Goal: Book appointment/travel/reservation

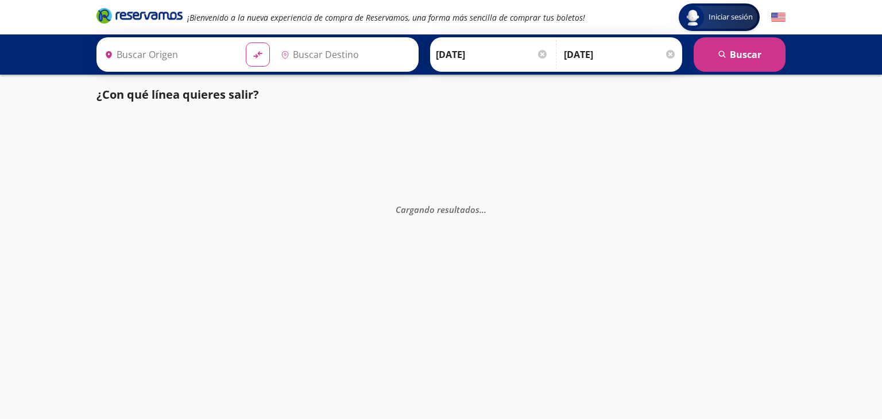
type input "[PERSON_NAME], [GEOGRAPHIC_DATA]"
type input "Nogales, [GEOGRAPHIC_DATA]"
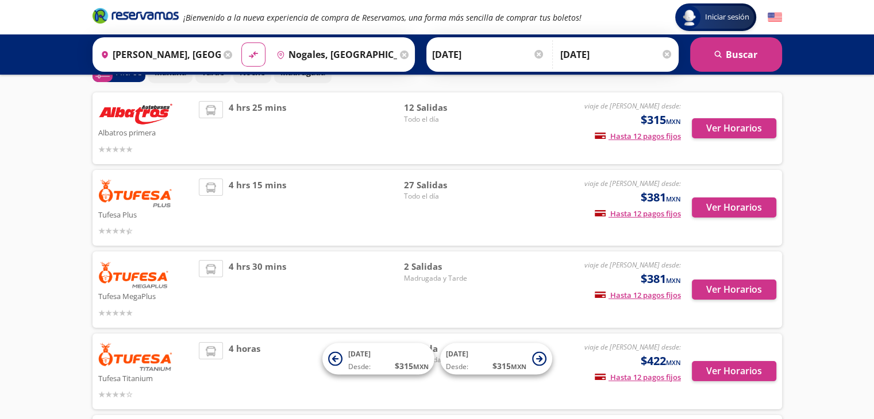
scroll to position [67, 0]
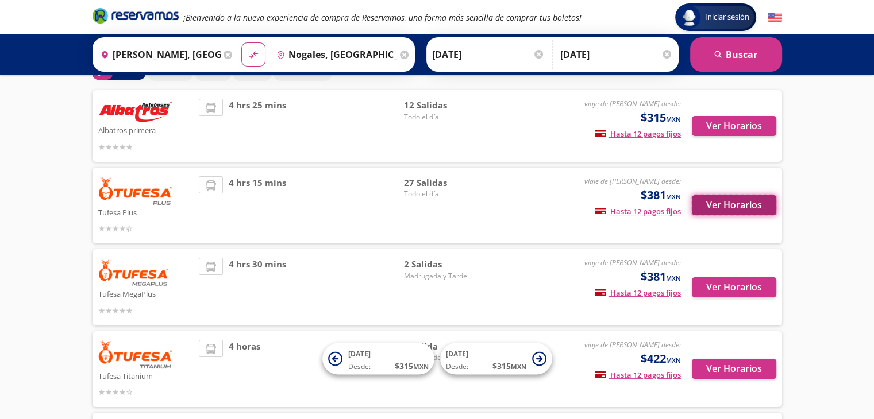
click at [734, 204] on button "Ver Horarios" at bounding box center [734, 205] width 84 height 20
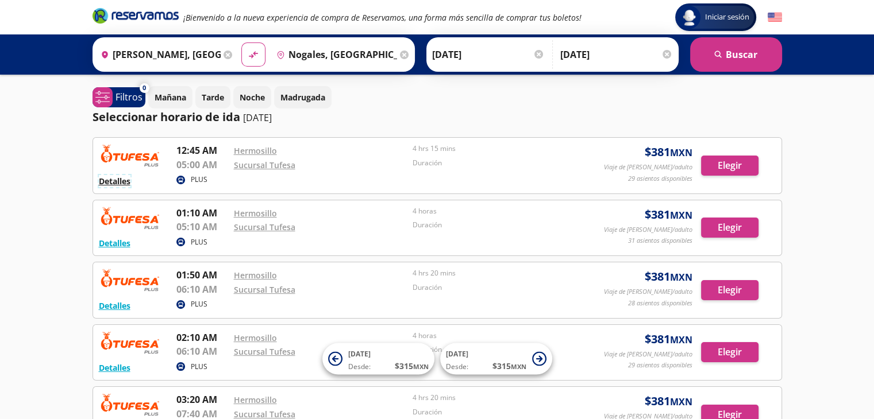
click at [115, 182] on button "Detalles" at bounding box center [115, 181] width 32 height 12
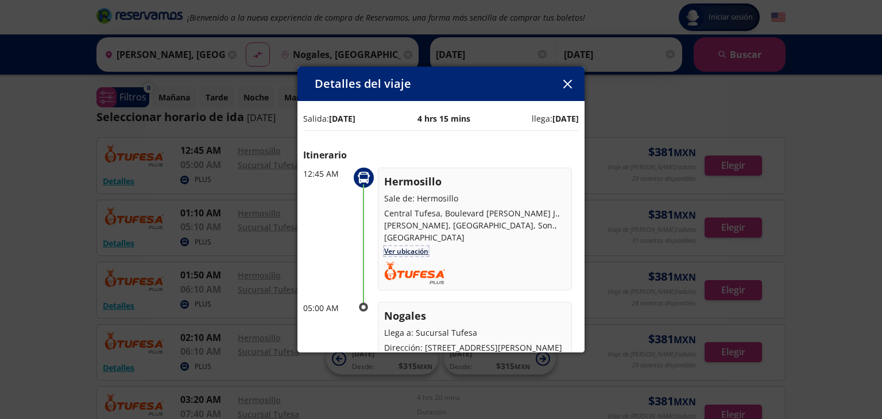
click at [411, 246] on link "Ver ubicación" at bounding box center [406, 251] width 44 height 10
click at [566, 84] on icon "button" at bounding box center [567, 84] width 9 height 9
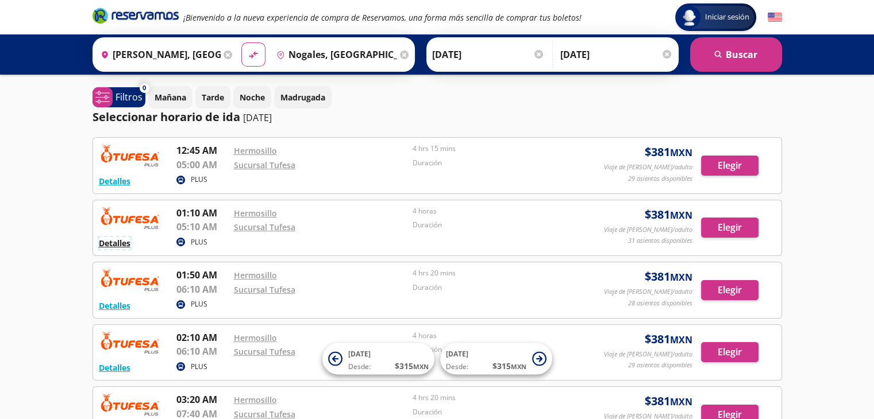
click at [118, 242] on button "Detalles" at bounding box center [115, 243] width 32 height 12
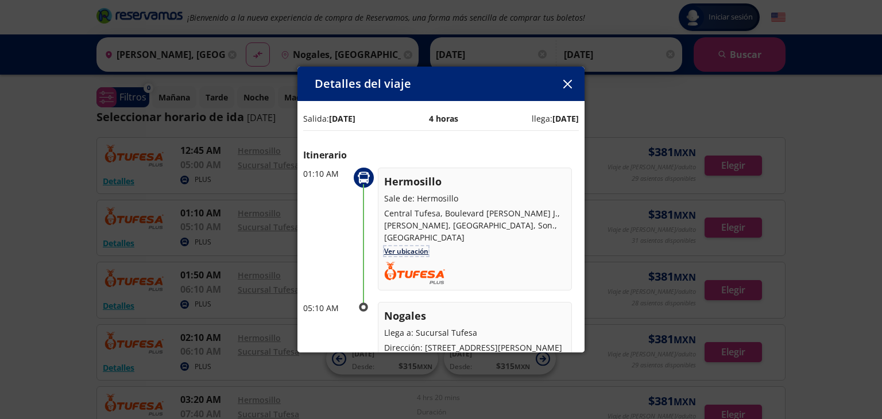
click at [409, 246] on link "Ver ubicación" at bounding box center [406, 251] width 44 height 10
click at [565, 80] on icon "button" at bounding box center [568, 84] width 9 height 9
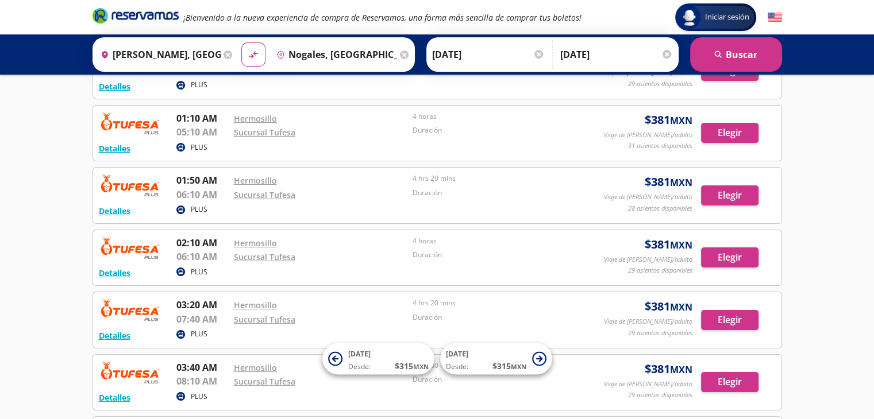
scroll to position [115, 0]
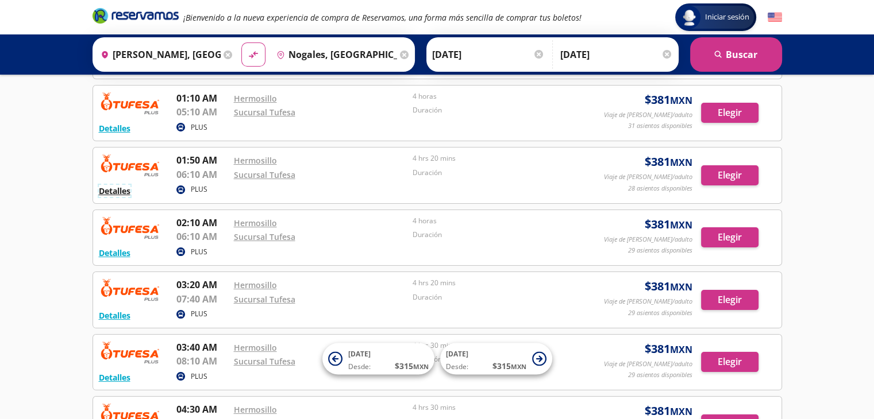
click at [121, 187] on button "Detalles" at bounding box center [115, 191] width 32 height 12
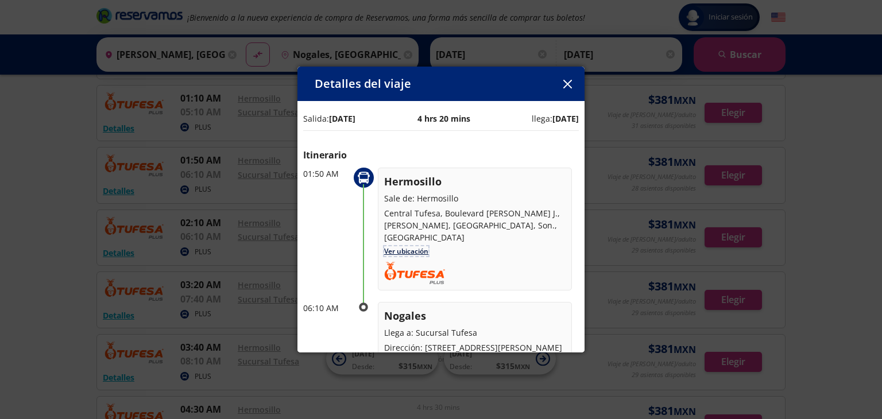
click at [409, 246] on link "Ver ubicación" at bounding box center [406, 251] width 44 height 10
click at [566, 82] on icon "button" at bounding box center [568, 84] width 9 height 9
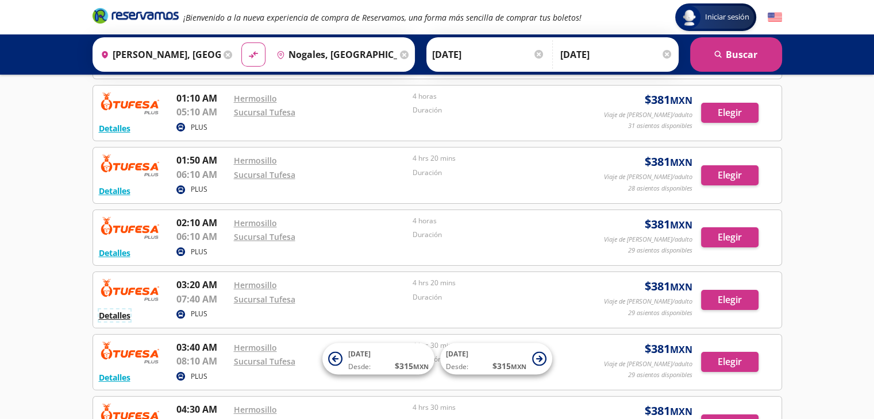
click at [121, 312] on button "Detalles" at bounding box center [115, 316] width 32 height 12
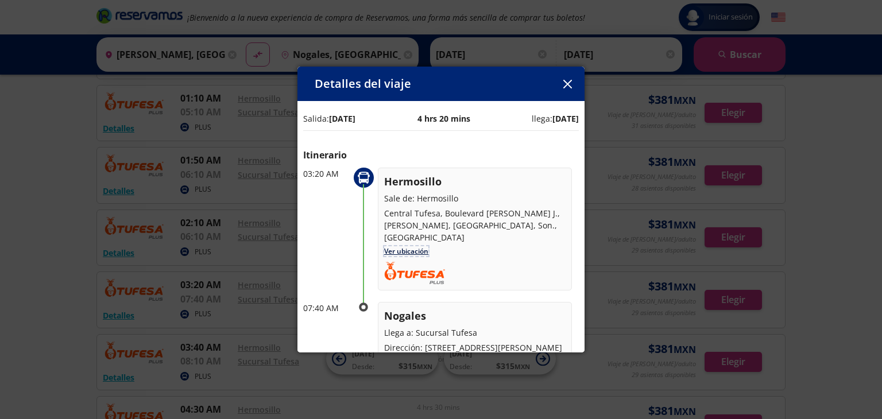
click at [396, 246] on link "Ver ubicación" at bounding box center [406, 251] width 44 height 10
click at [569, 83] on icon "button" at bounding box center [568, 84] width 9 height 9
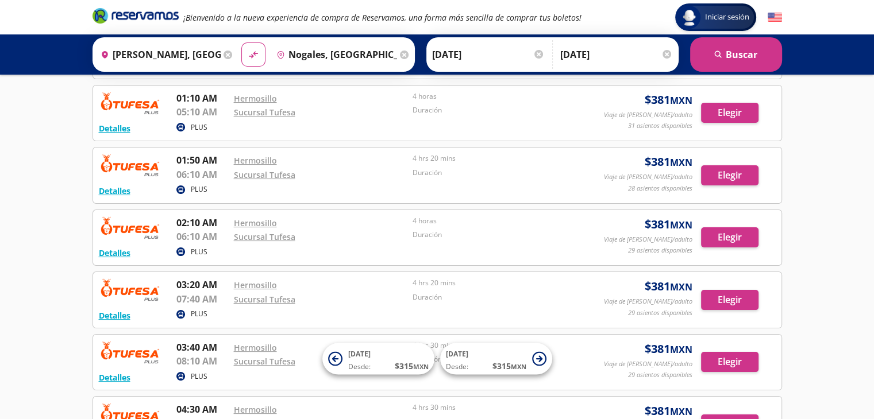
click at [40, 235] on div "Iniciar sesión Iniciar sesión ¡Bienvenido a la nueva experiencia de compra de R…" at bounding box center [437, 316] width 874 height 863
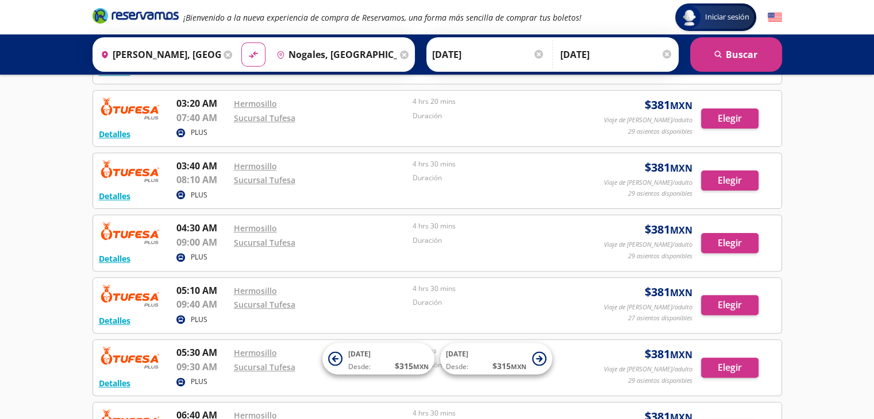
scroll to position [299, 0]
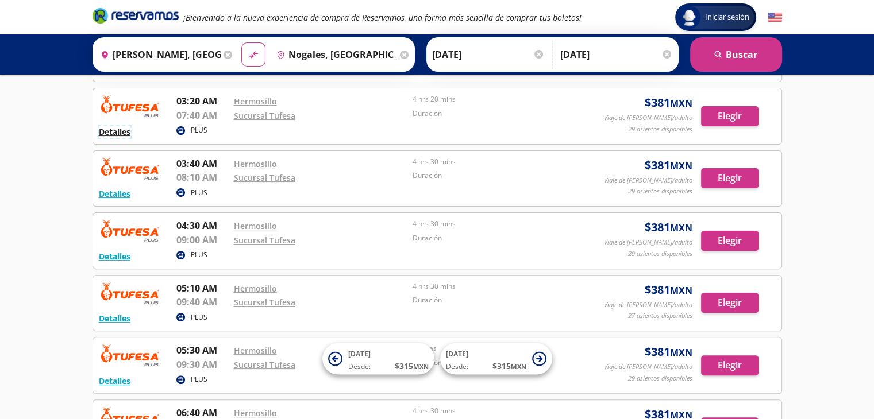
click at [115, 132] on button "Detalles" at bounding box center [115, 132] width 32 height 12
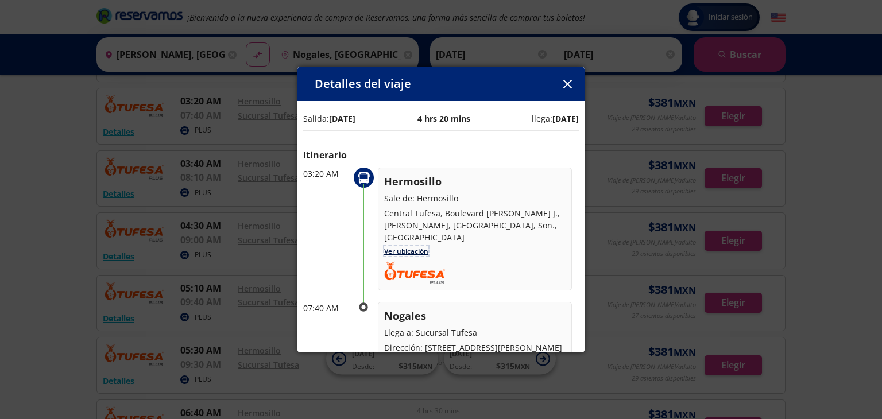
click at [416, 246] on link "Ver ubicación" at bounding box center [406, 251] width 44 height 10
click at [566, 84] on icon "button" at bounding box center [567, 84] width 9 height 9
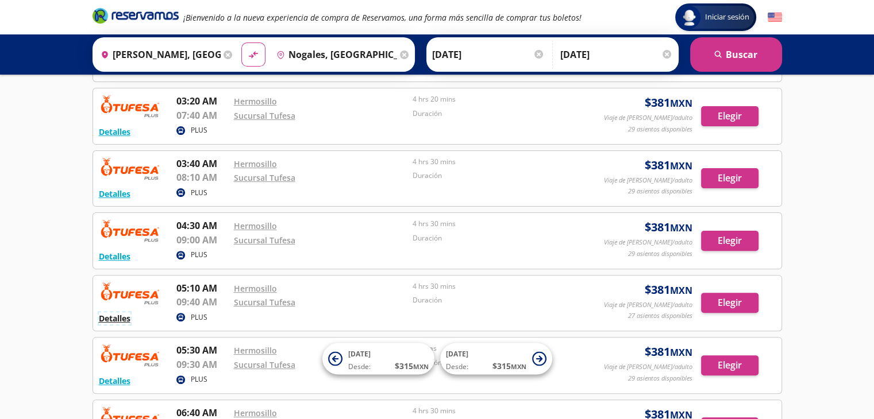
click at [112, 313] on button "Detalles" at bounding box center [115, 319] width 32 height 12
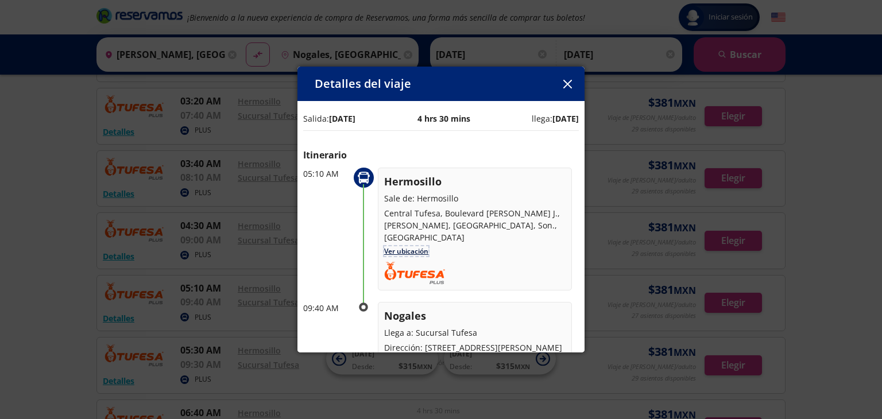
click at [391, 246] on link "Ver ubicación" at bounding box center [406, 251] width 44 height 10
click at [569, 80] on icon "button" at bounding box center [568, 84] width 9 height 9
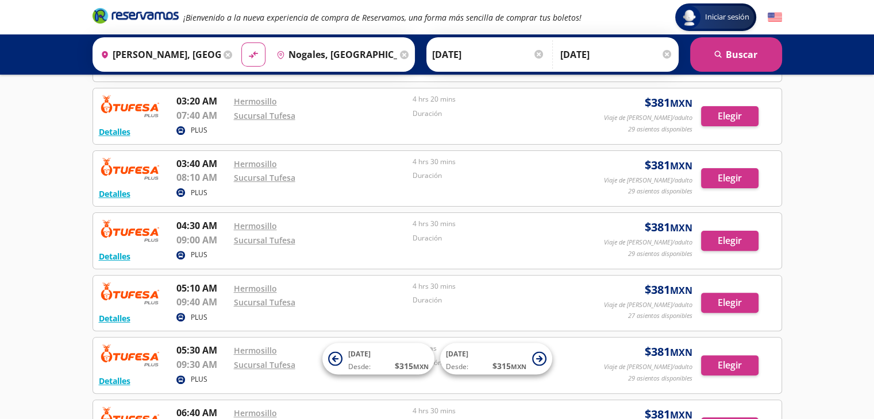
click at [66, 242] on div "Iniciar sesión Iniciar sesión ¡Bienvenido a la nueva experiencia de compra de R…" at bounding box center [437, 132] width 874 height 863
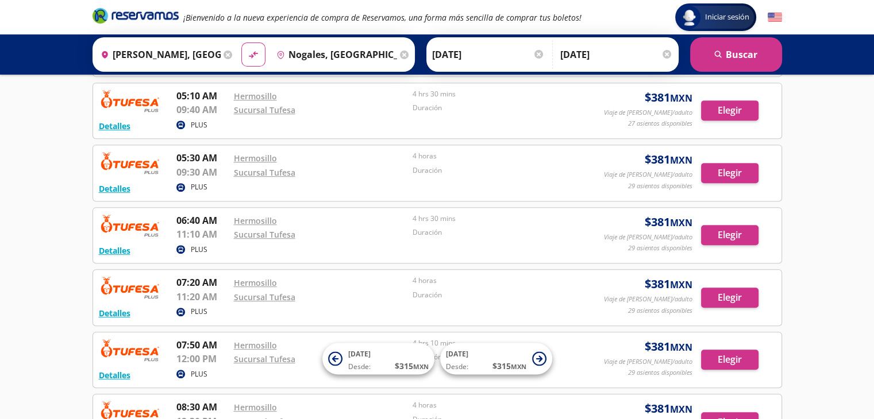
scroll to position [506, 0]
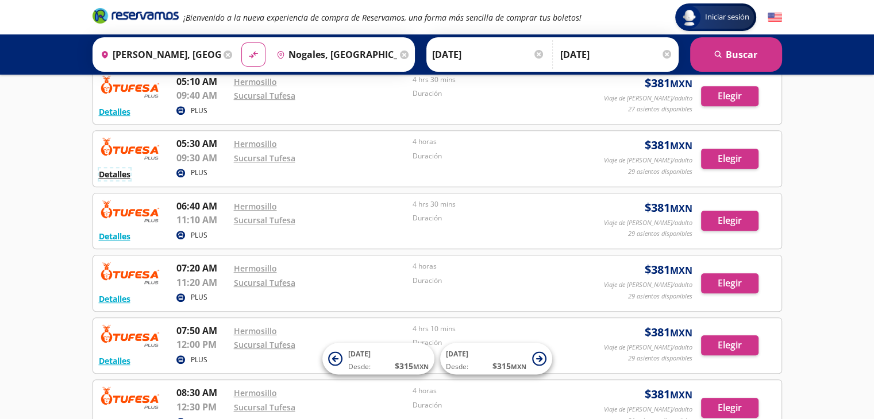
click at [125, 168] on button "Detalles" at bounding box center [115, 174] width 32 height 12
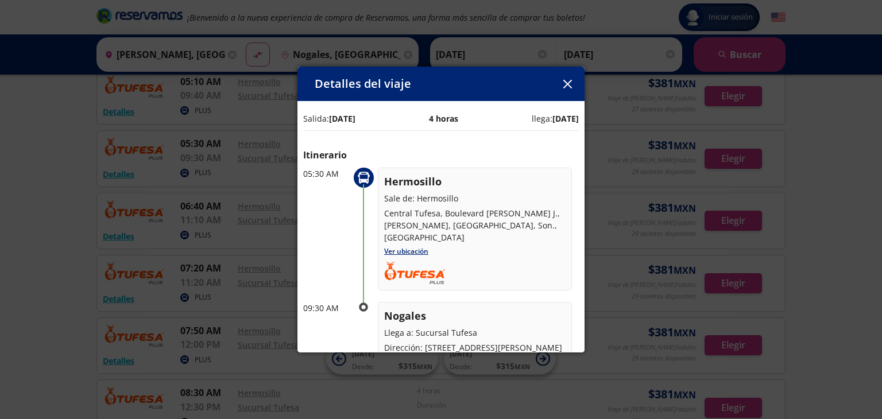
click at [566, 83] on icon "button" at bounding box center [568, 84] width 9 height 9
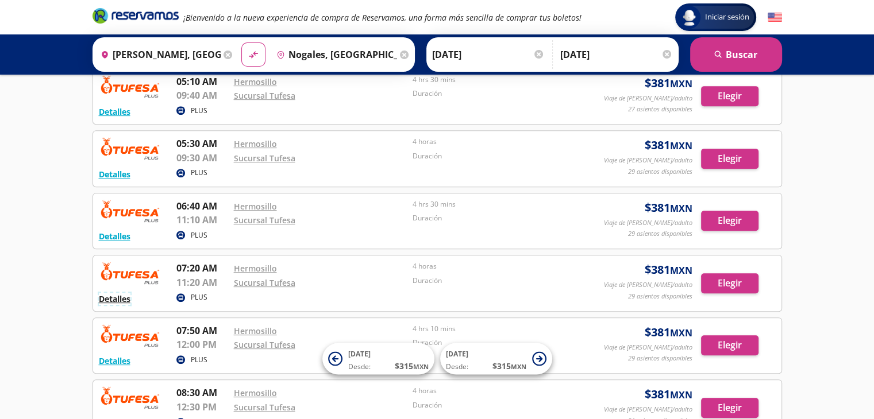
click at [112, 295] on button "Detalles" at bounding box center [115, 299] width 32 height 12
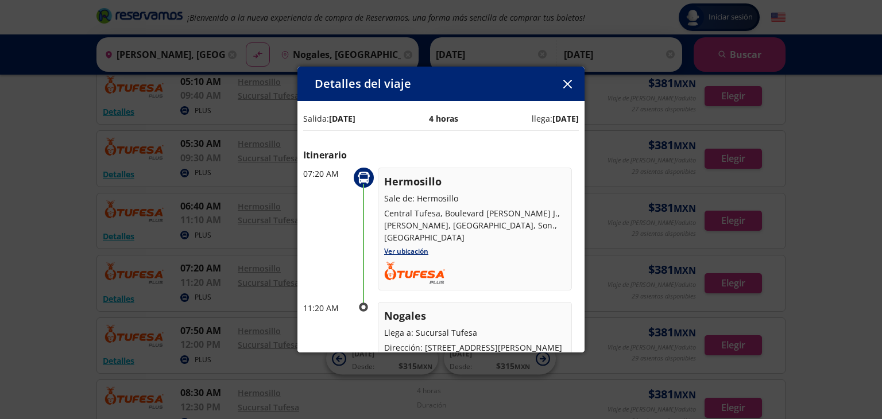
click at [568, 80] on icon "button" at bounding box center [568, 84] width 9 height 9
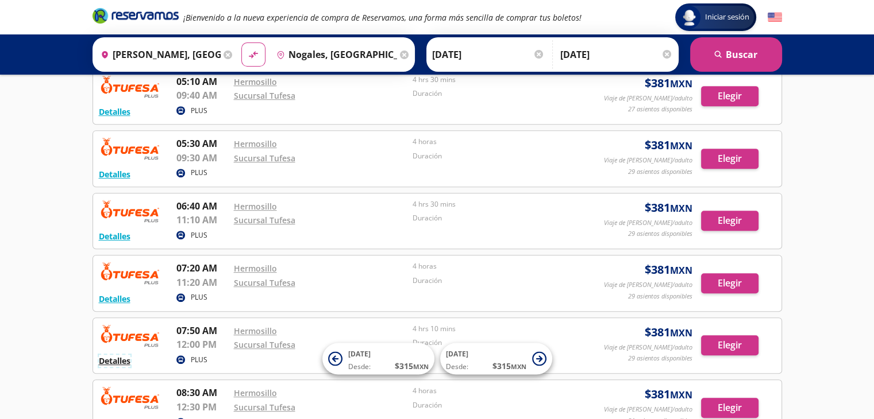
click at [117, 356] on button "Detalles" at bounding box center [115, 361] width 32 height 12
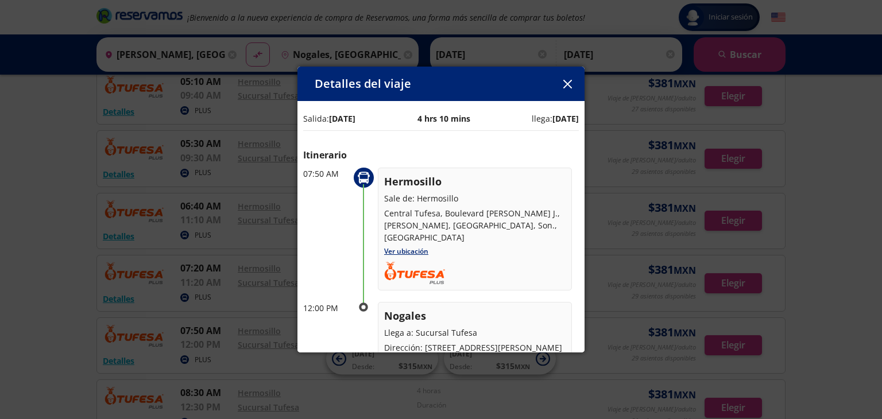
click at [568, 80] on icon "button" at bounding box center [568, 84] width 9 height 9
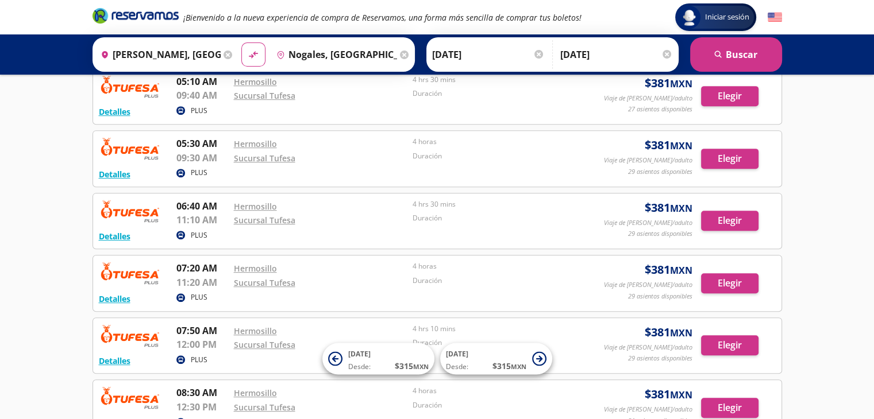
click at [74, 244] on div "Iniciar sesión Iniciar sesión ¡Bienvenido a la nueva experiencia de compra de R…" at bounding box center [437, 237] width 874 height 1486
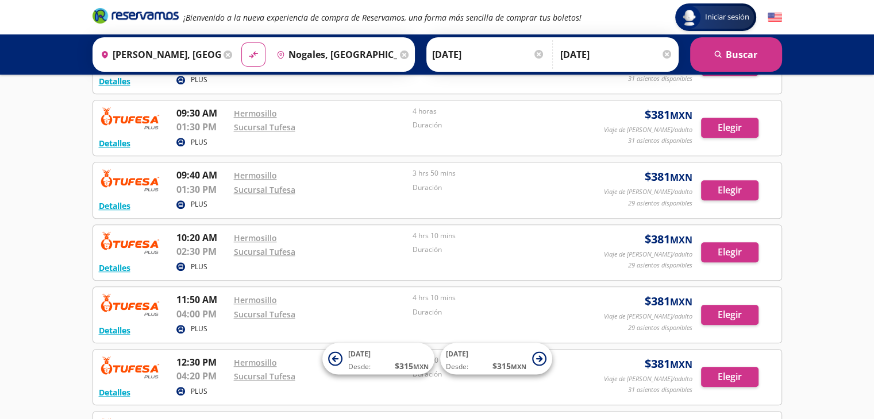
scroll to position [850, 0]
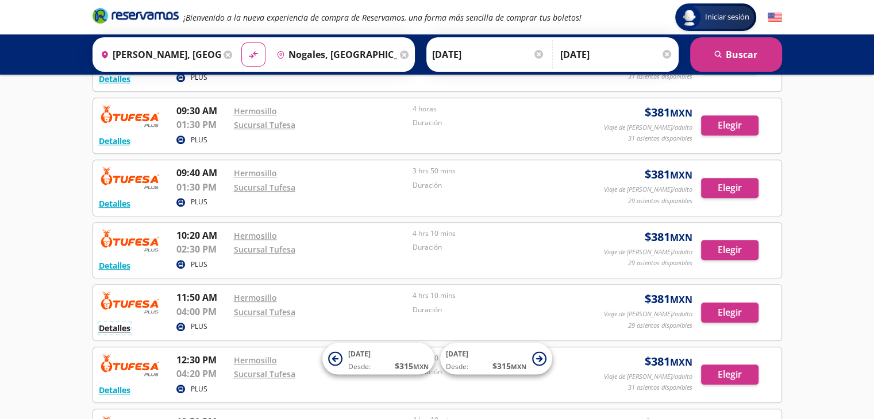
click at [107, 323] on button "Detalles" at bounding box center [115, 328] width 32 height 12
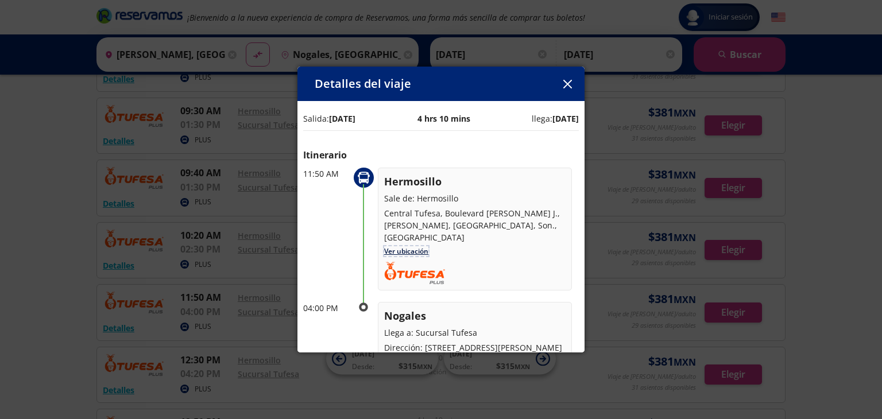
click at [401, 246] on link "Ver ubicación" at bounding box center [406, 251] width 44 height 10
click at [568, 84] on icon "button" at bounding box center [567, 84] width 9 height 9
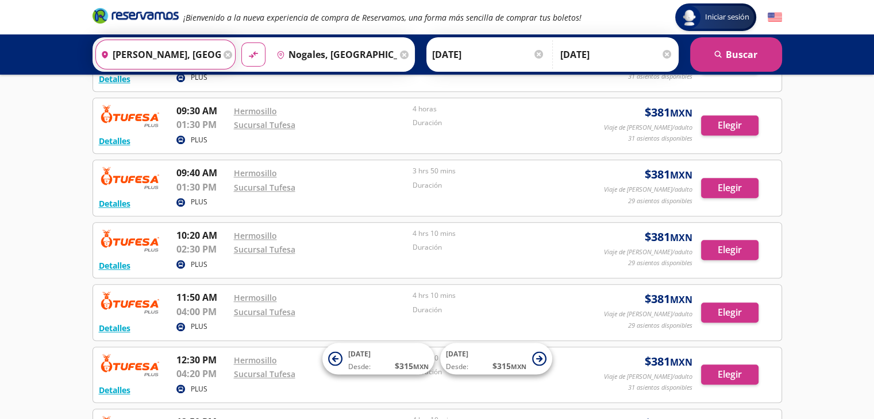
click at [198, 56] on input "[PERSON_NAME], [GEOGRAPHIC_DATA]" at bounding box center [158, 54] width 125 height 29
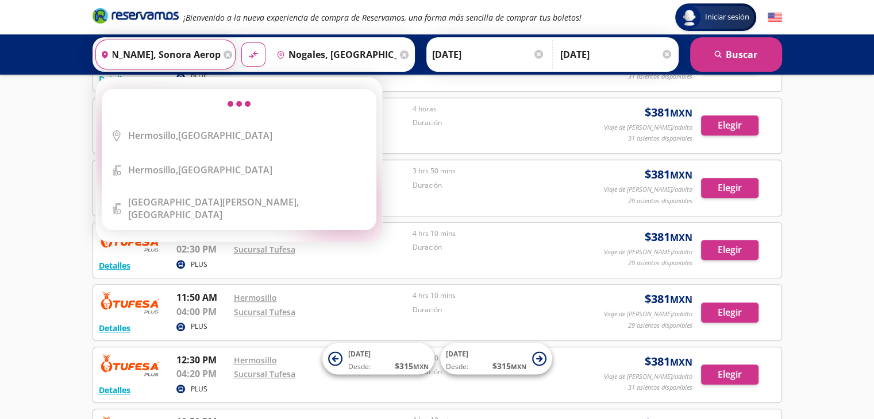
scroll to position [0, 39]
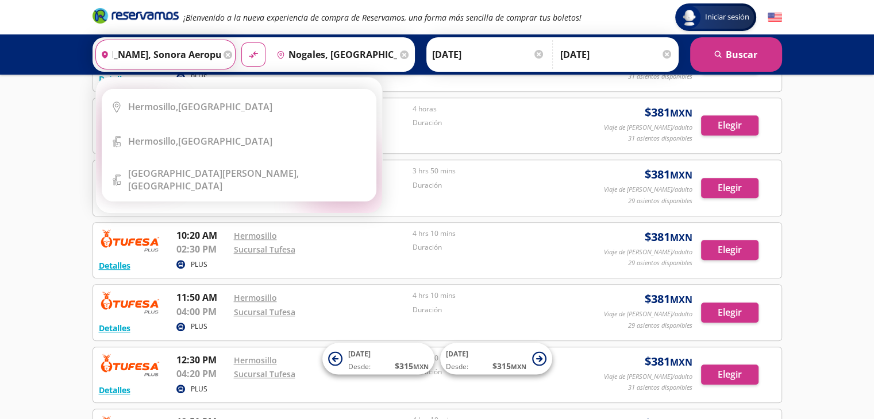
click at [241, 43] on button "material-symbols:compare-arrows-rounded" at bounding box center [253, 55] width 24 height 24
type input "Nogales, [GEOGRAPHIC_DATA]"
type input "[PERSON_NAME], [GEOGRAPHIC_DATA]"
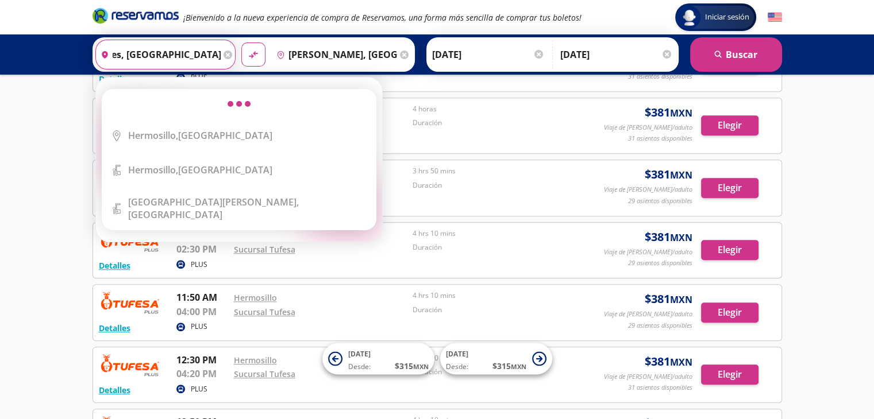
scroll to position [0, 0]
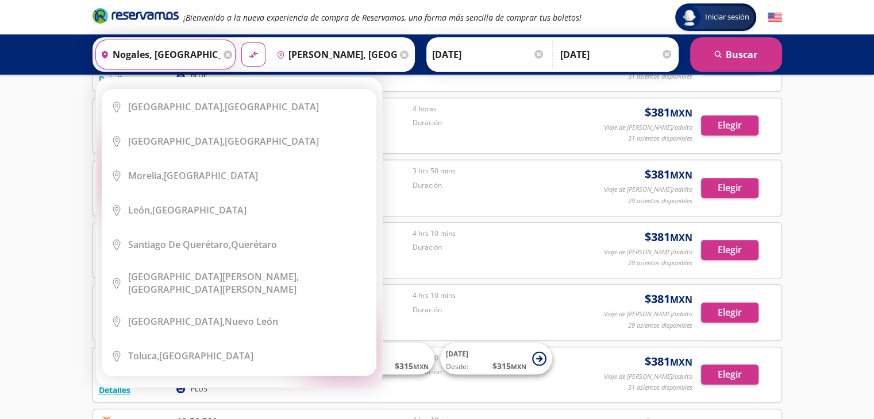
click at [241, 43] on button "material-symbols:compare-arrows-rounded" at bounding box center [253, 55] width 24 height 24
type input "[PERSON_NAME], [GEOGRAPHIC_DATA]"
type input "Nogales, [GEOGRAPHIC_DATA]"
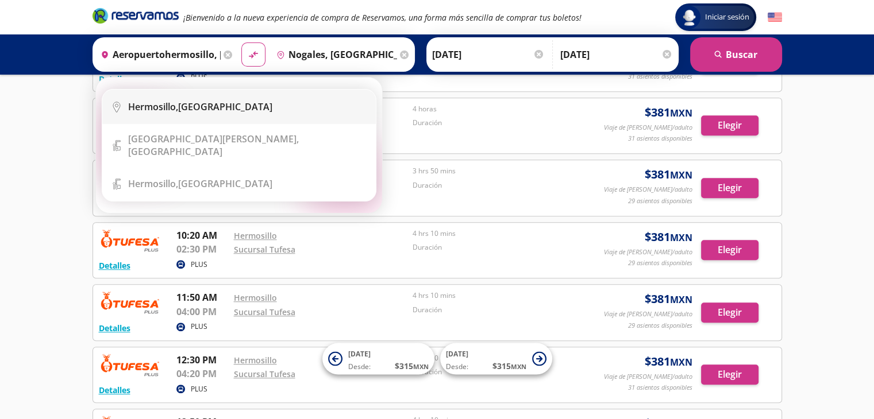
click at [196, 106] on div "[PERSON_NAME], [GEOGRAPHIC_DATA]" at bounding box center [200, 107] width 144 height 13
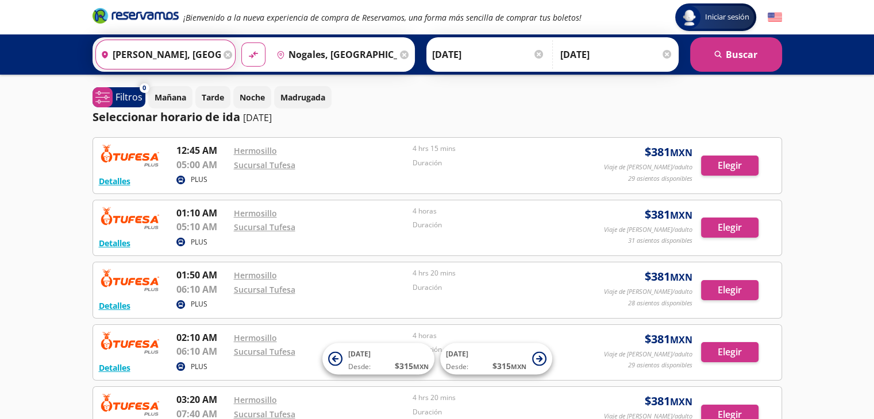
click at [203, 52] on input "[PERSON_NAME], [GEOGRAPHIC_DATA]" at bounding box center [158, 54] width 125 height 29
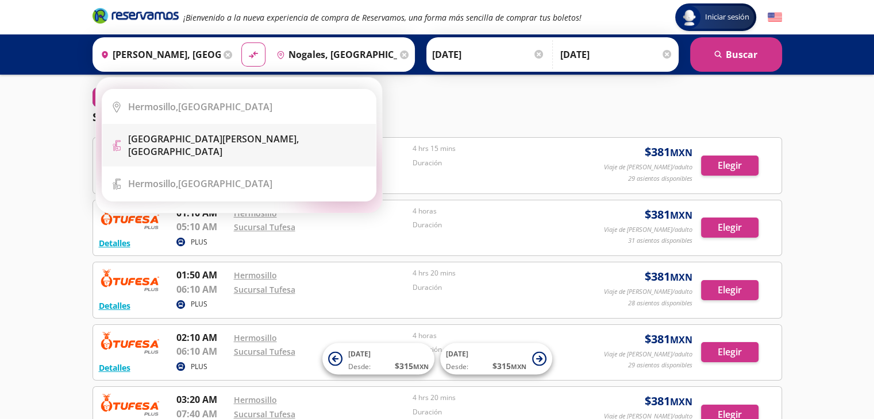
click at [211, 137] on b "[GEOGRAPHIC_DATA][PERSON_NAME]," at bounding box center [213, 139] width 171 height 13
type input "Aeropuerto [GEOGRAPHIC_DATA][PERSON_NAME], [GEOGRAPHIC_DATA]"
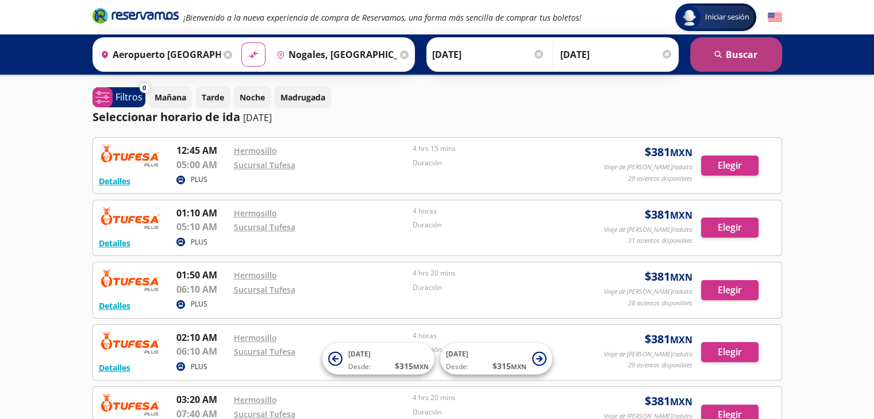
click at [710, 49] on button "search [GEOGRAPHIC_DATA]" at bounding box center [736, 54] width 92 height 34
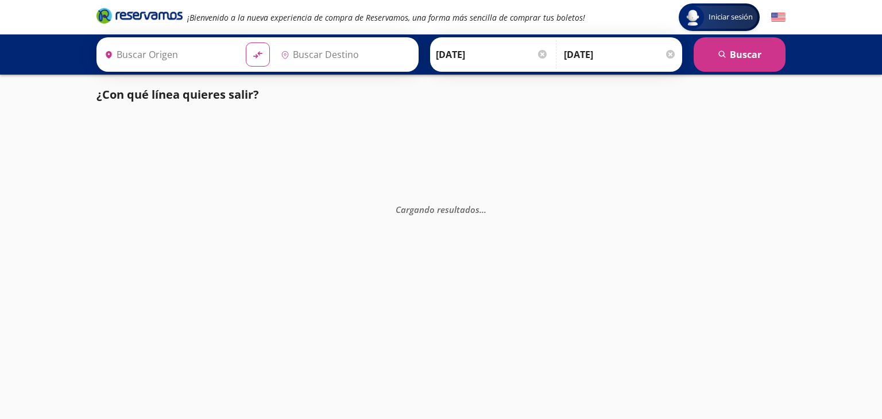
type input "Nogales, [GEOGRAPHIC_DATA]"
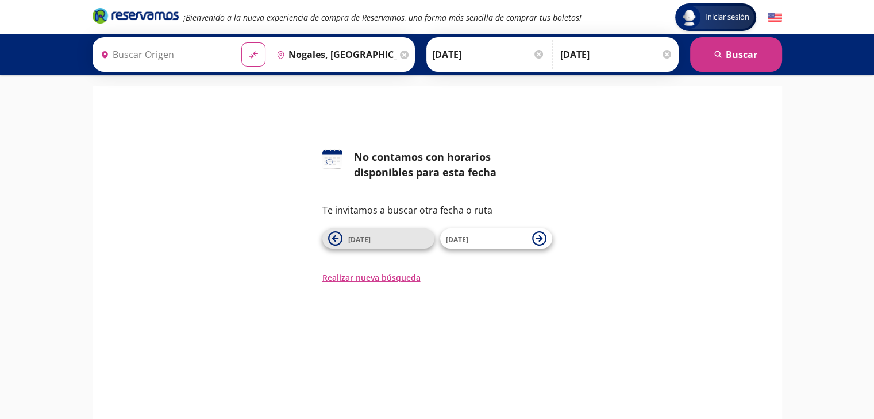
click at [377, 242] on span "[DATE]" at bounding box center [388, 239] width 80 height 14
click at [480, 237] on span "[DATE]" at bounding box center [486, 239] width 80 height 14
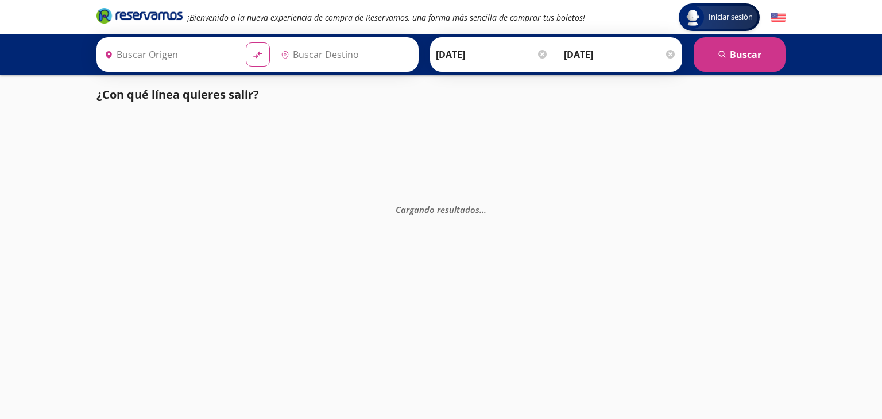
type input "Nogales, [GEOGRAPHIC_DATA]"
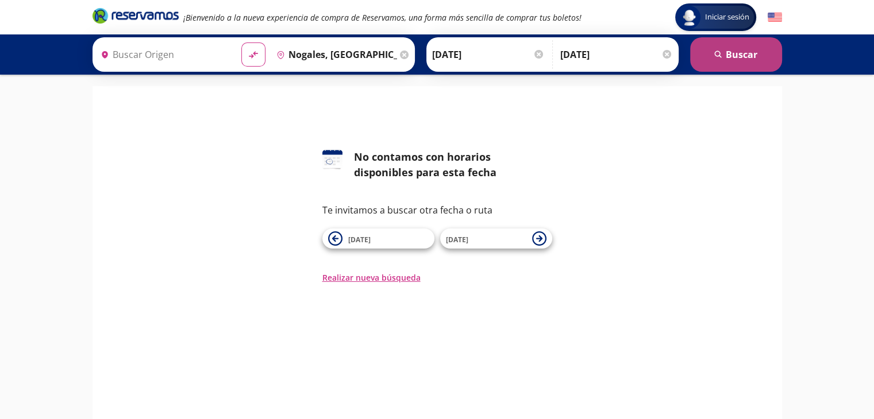
click at [699, 57] on button "search [GEOGRAPHIC_DATA]" at bounding box center [736, 54] width 92 height 34
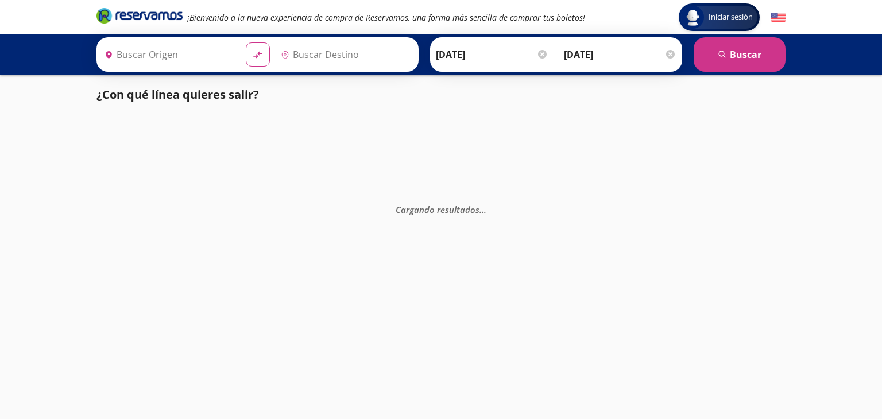
type input "Nogales, [GEOGRAPHIC_DATA]"
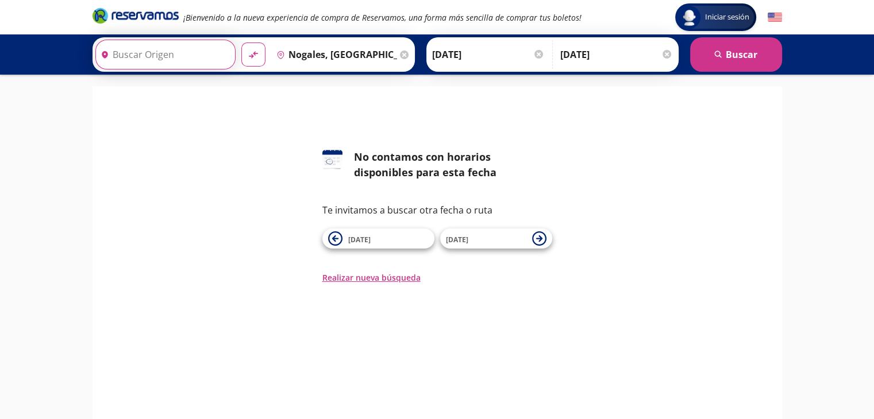
click at [131, 56] on input "Origen" at bounding box center [164, 54] width 137 height 29
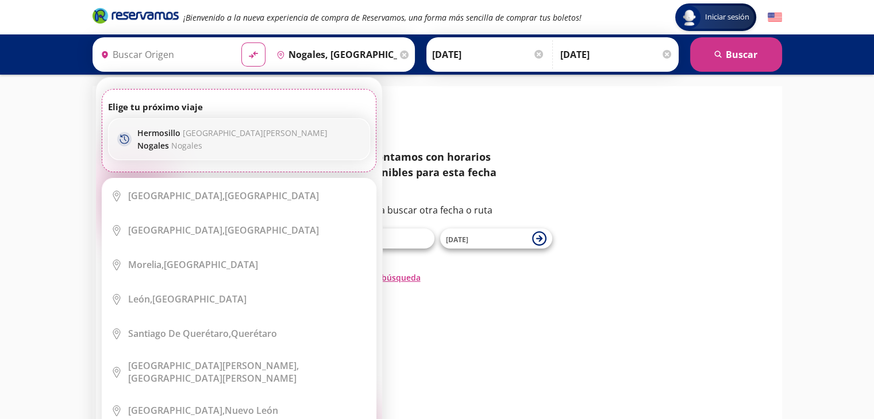
click at [191, 143] on span "Nogales" at bounding box center [186, 145] width 31 height 11
type input "Aeropuerto [GEOGRAPHIC_DATA][PERSON_NAME], [GEOGRAPHIC_DATA]"
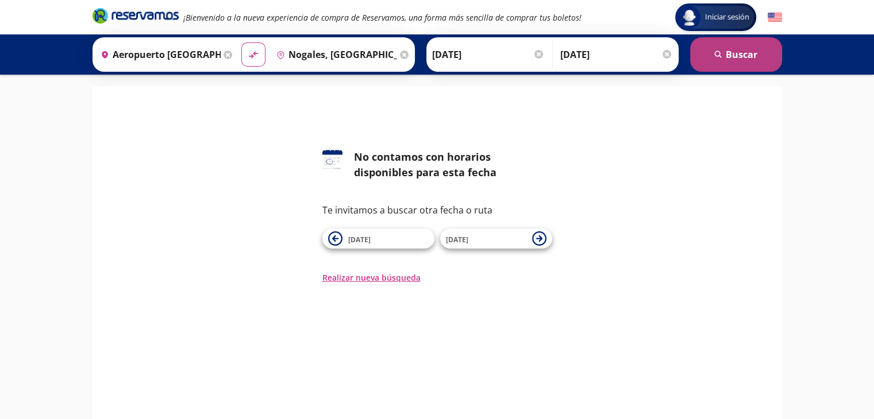
click at [703, 52] on button "search [GEOGRAPHIC_DATA]" at bounding box center [736, 54] width 92 height 34
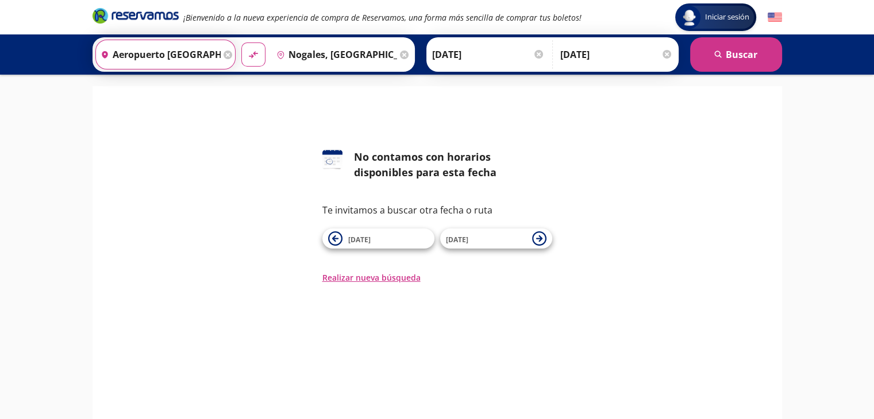
click at [161, 53] on input "Aeropuerto [GEOGRAPHIC_DATA][PERSON_NAME], [GEOGRAPHIC_DATA]" at bounding box center [158, 54] width 125 height 29
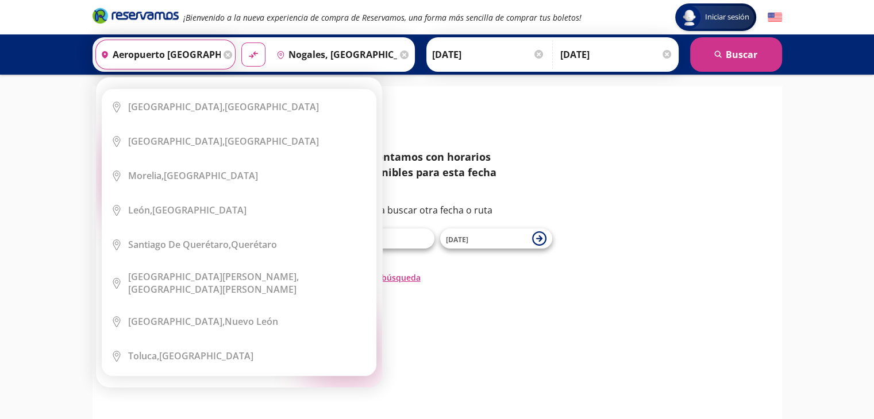
click at [195, 53] on input "Aeropuerto [GEOGRAPHIC_DATA][PERSON_NAME], [GEOGRAPHIC_DATA]" at bounding box center [158, 54] width 125 height 29
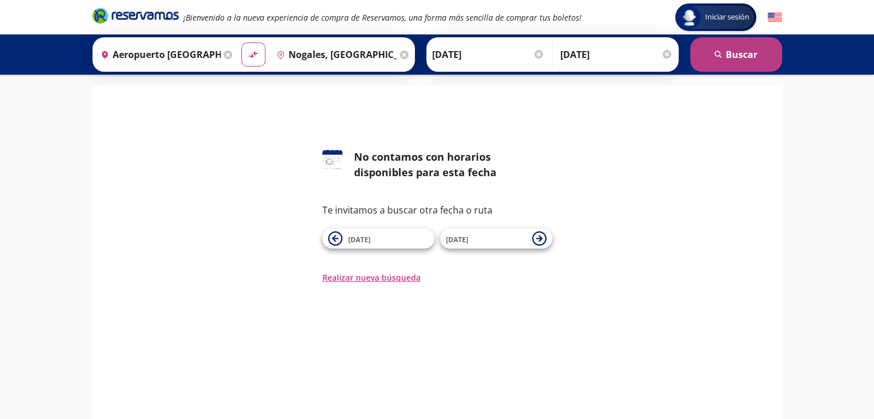
click at [724, 52] on button "search [GEOGRAPHIC_DATA]" at bounding box center [736, 54] width 92 height 34
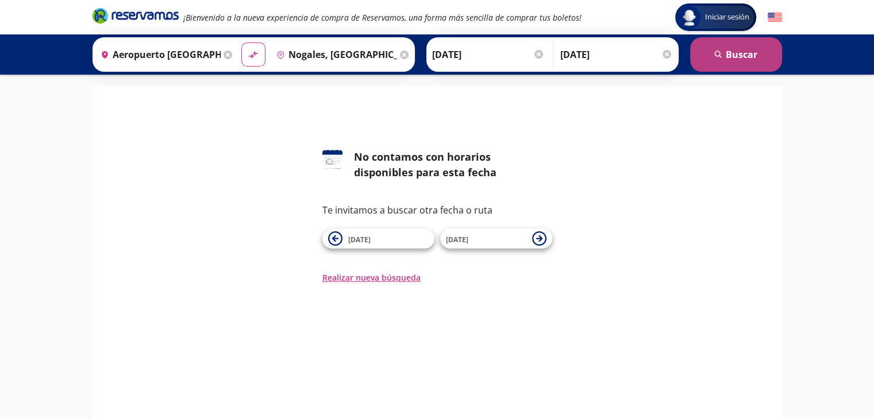
click at [724, 52] on button "search [GEOGRAPHIC_DATA]" at bounding box center [736, 54] width 92 height 34
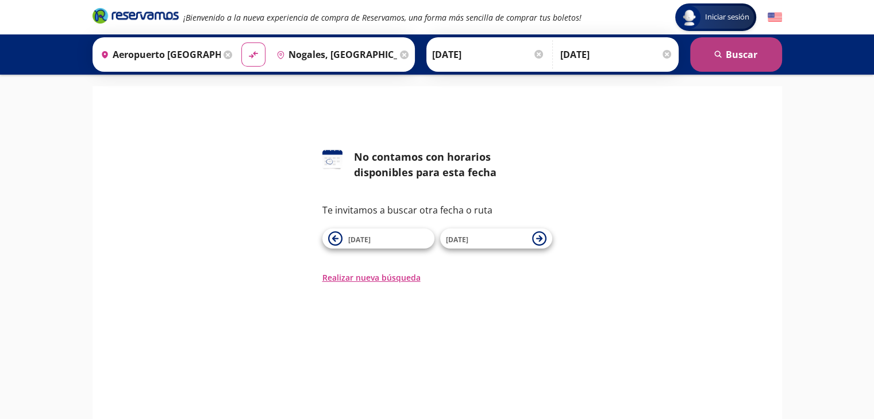
click at [724, 52] on button "search [GEOGRAPHIC_DATA]" at bounding box center [736, 54] width 92 height 34
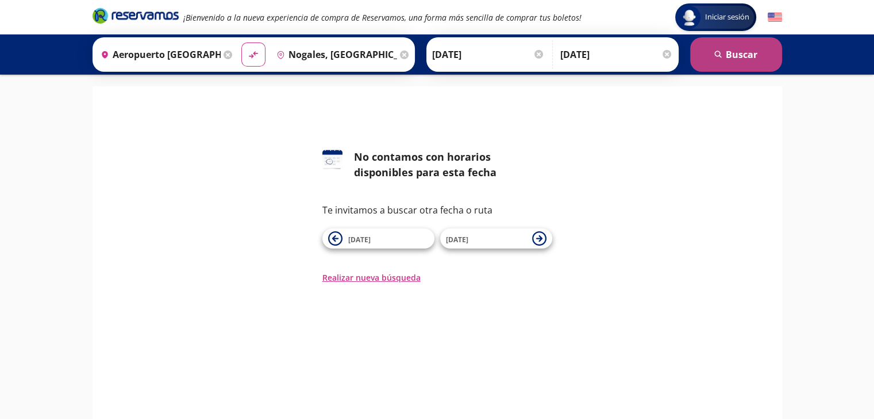
click at [724, 52] on button "search [GEOGRAPHIC_DATA]" at bounding box center [736, 54] width 92 height 34
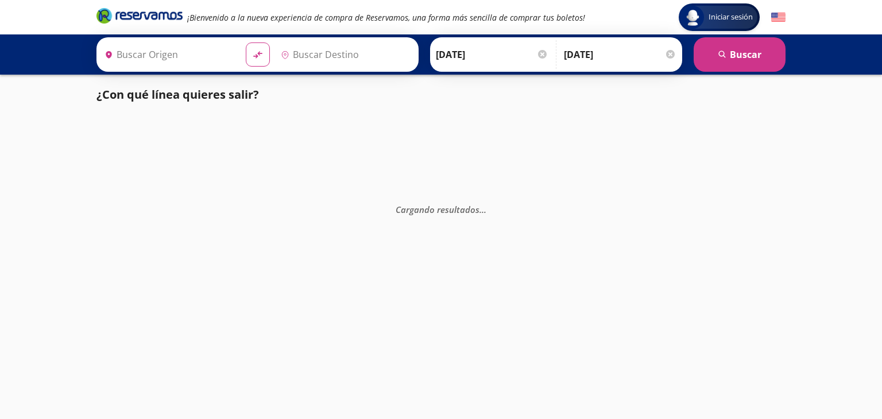
type input "Nogales, [GEOGRAPHIC_DATA]"
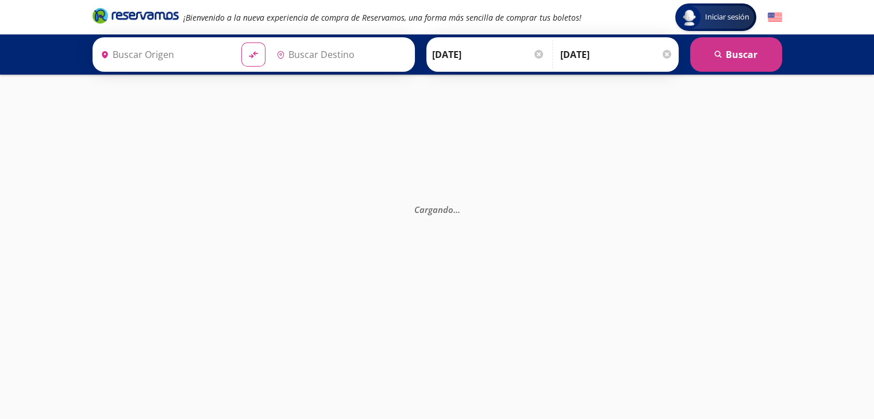
type input "Nogales, [GEOGRAPHIC_DATA]"
type input "[PERSON_NAME], [GEOGRAPHIC_DATA]"
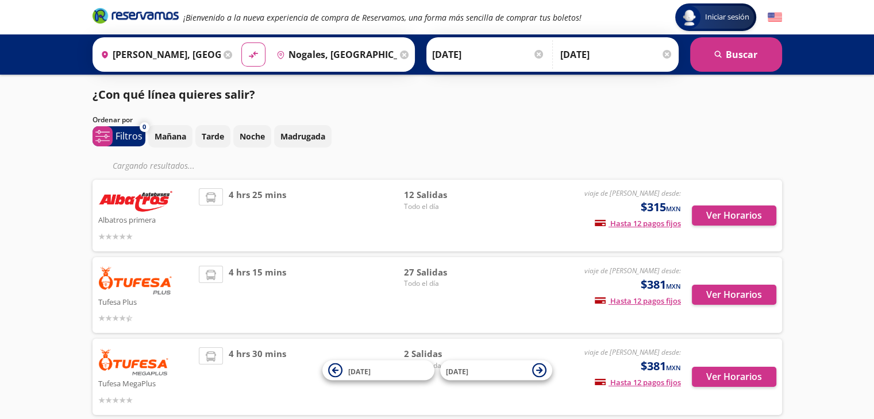
scroll to position [67, 0]
